Goal: Information Seeking & Learning: Check status

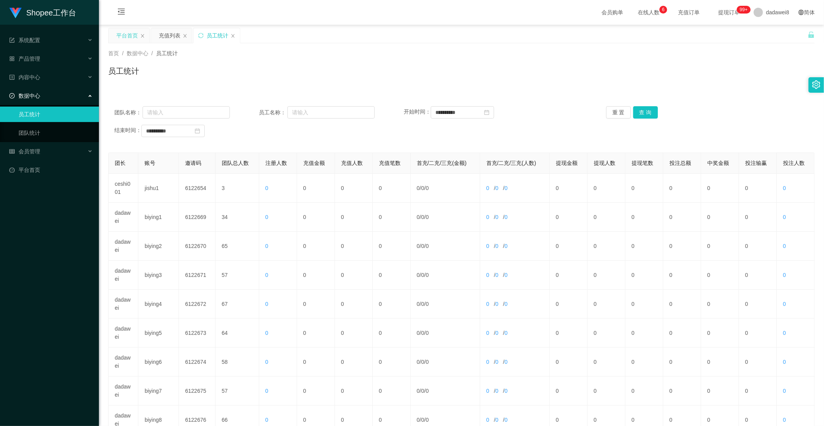
click at [124, 36] on div "平台首页" at bounding box center [127, 35] width 22 height 15
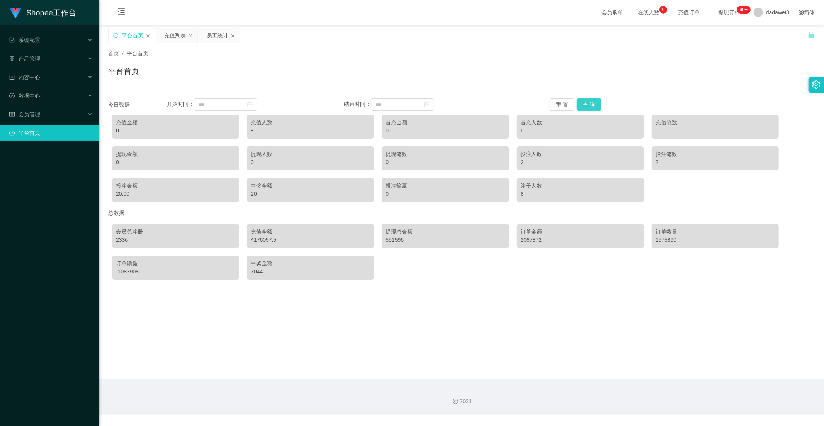
click at [585, 103] on button "查 询" at bounding box center [588, 104] width 25 height 12
click at [174, 35] on div "充值列表" at bounding box center [175, 35] width 22 height 15
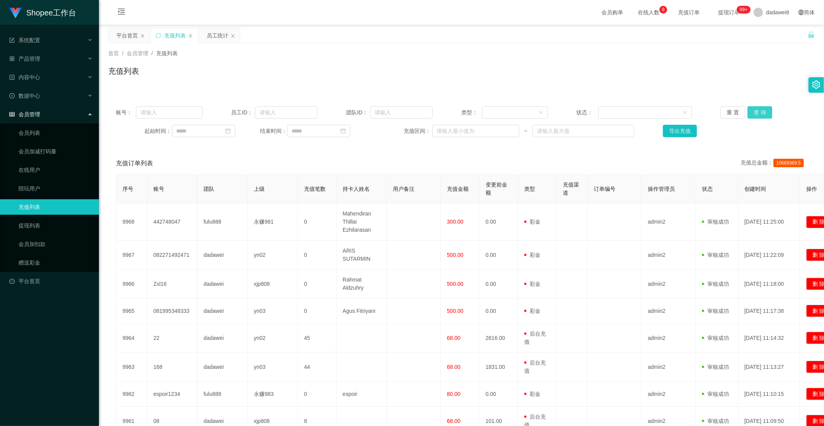
click at [756, 113] on button "查 询" at bounding box center [759, 112] width 25 height 12
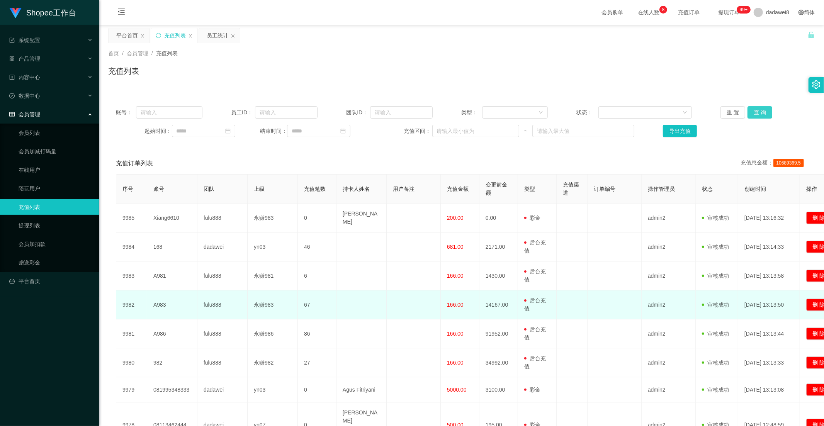
scroll to position [43, 0]
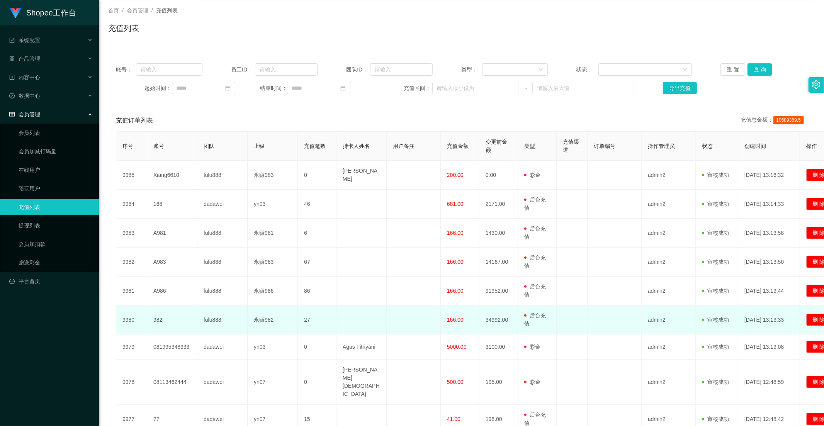
click at [454, 319] on span "166.00" at bounding box center [455, 320] width 17 height 6
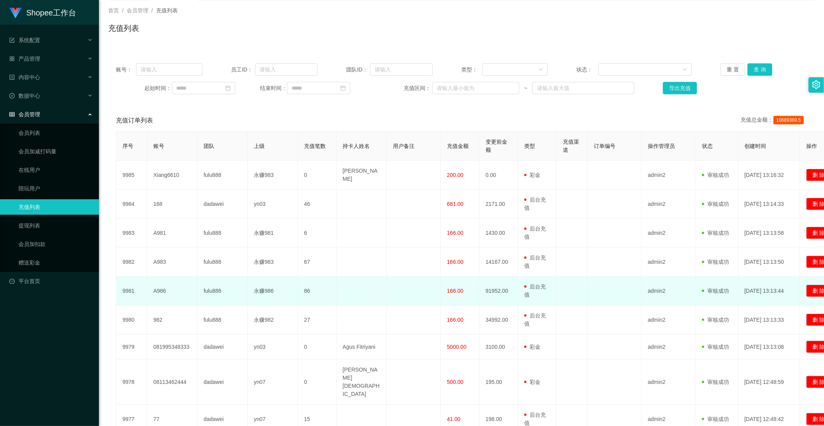
click at [456, 295] on td "166.00" at bounding box center [460, 290] width 39 height 29
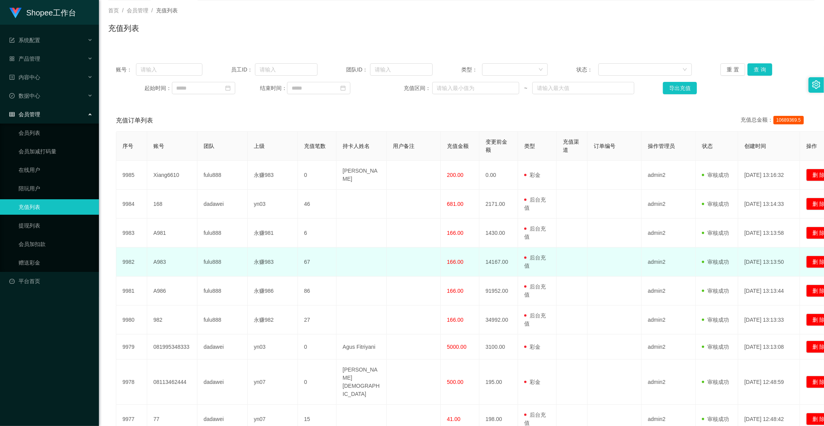
click at [458, 273] on td "166.00" at bounding box center [460, 261] width 39 height 29
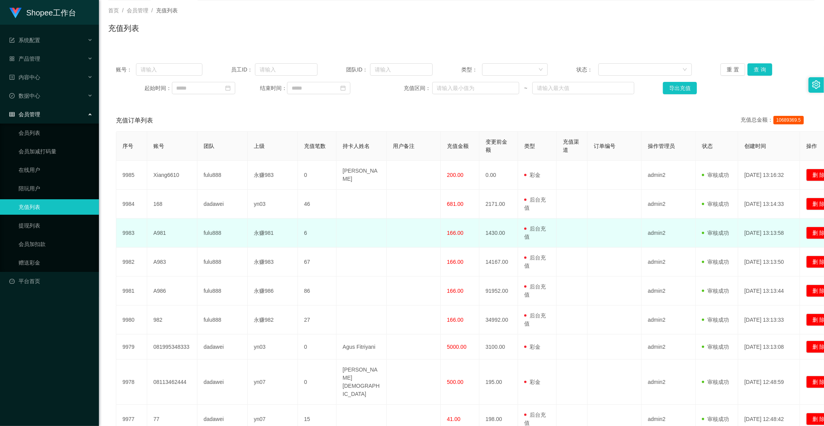
click at [462, 230] on span "166.00" at bounding box center [455, 233] width 17 height 6
